Goal: Navigation & Orientation: Understand site structure

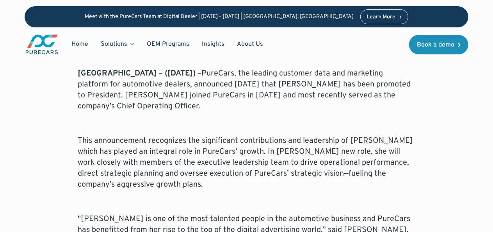
scroll to position [325, 0]
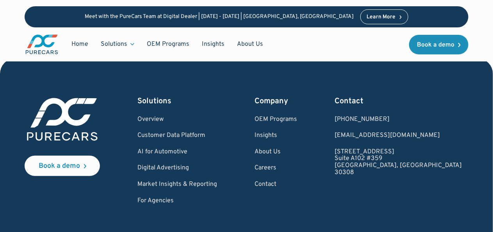
scroll to position [1627, 0]
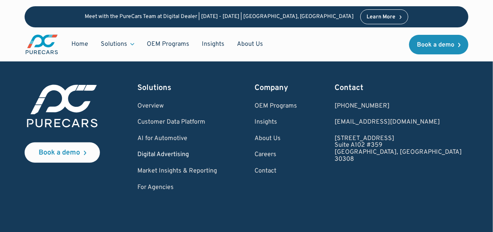
click at [194, 151] on link "Digital Advertising" at bounding box center [177, 154] width 80 height 7
click at [187, 135] on link "AI for Automotive" at bounding box center [177, 138] width 80 height 7
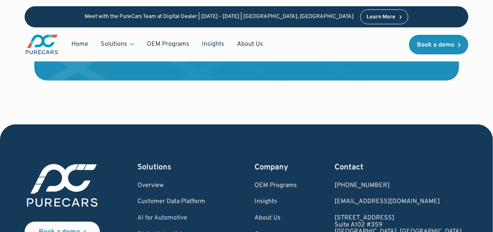
scroll to position [1887, 0]
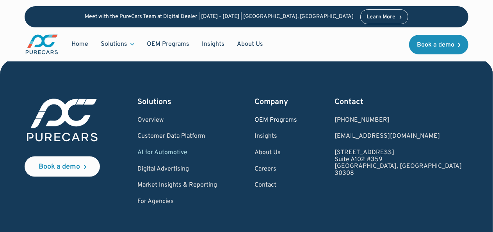
click at [297, 117] on link "OEM Programs" at bounding box center [276, 120] width 43 height 7
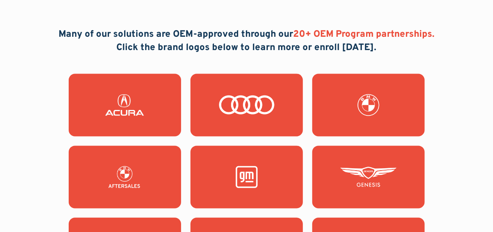
scroll to position [781, 0]
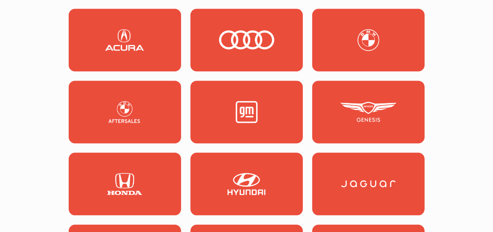
click at [370, 51] on img at bounding box center [368, 40] width 56 height 22
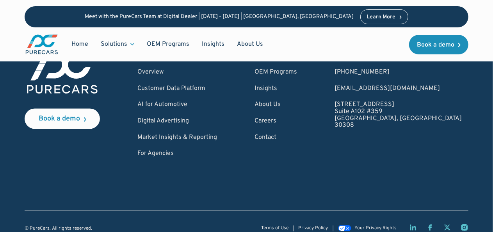
scroll to position [2283, 0]
